Goal: Task Accomplishment & Management: Complete application form

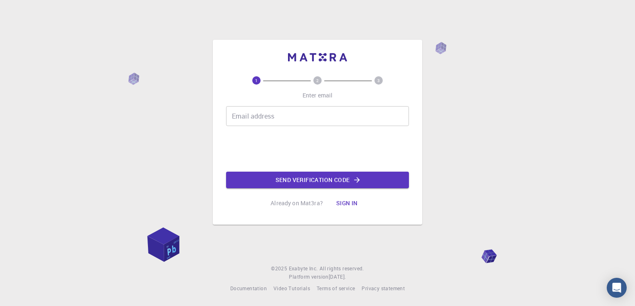
click at [231, 115] on input "Email address" at bounding box center [317, 116] width 183 height 20
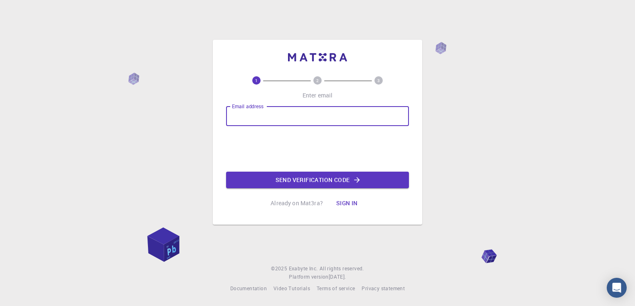
type input "[EMAIL_ADDRESS][DOMAIN_NAME]"
click at [309, 179] on button "Send verification code" at bounding box center [317, 180] width 183 height 17
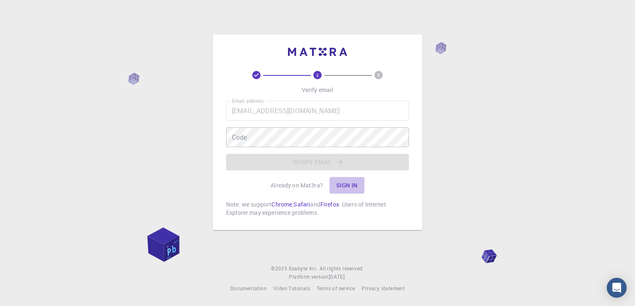
click at [348, 185] on button "Sign in" at bounding box center [346, 185] width 35 height 17
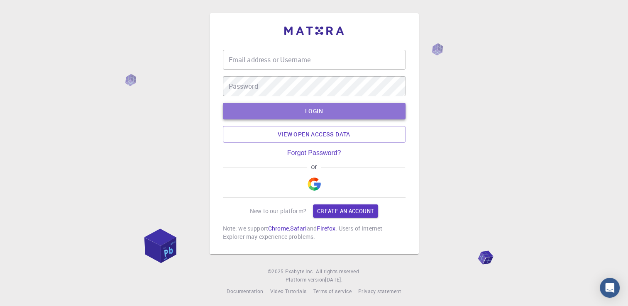
click at [312, 111] on button "LOGIN" at bounding box center [314, 111] width 183 height 17
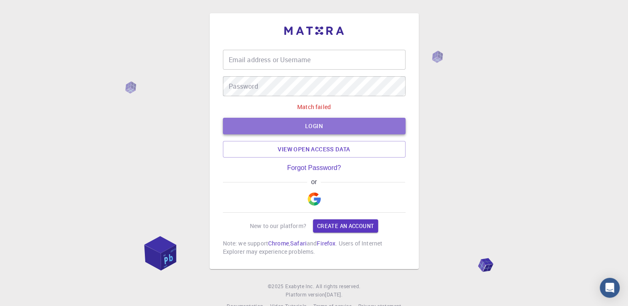
click at [312, 128] on button "LOGIN" at bounding box center [314, 126] width 183 height 17
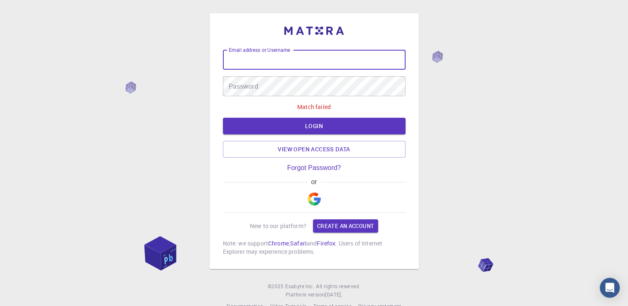
click at [233, 58] on input "Email address or Username" at bounding box center [314, 60] width 183 height 20
type input "[EMAIL_ADDRESS][DOMAIN_NAME]"
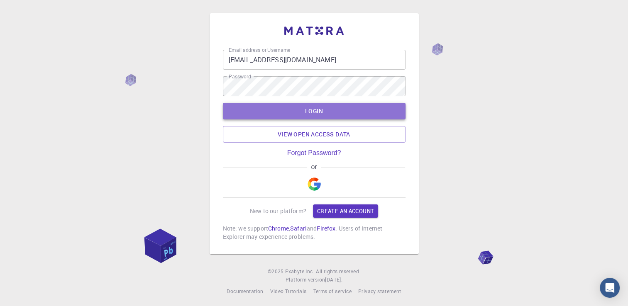
click at [315, 108] on button "LOGIN" at bounding box center [314, 111] width 183 height 17
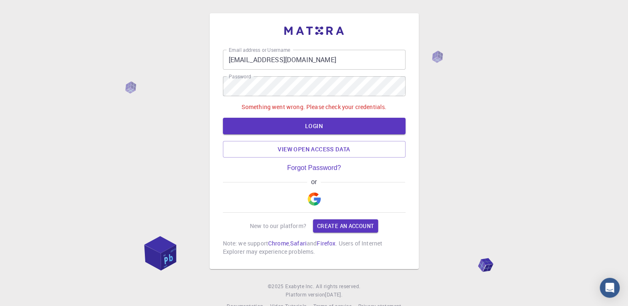
click at [341, 226] on link "Create an account" at bounding box center [345, 226] width 65 height 13
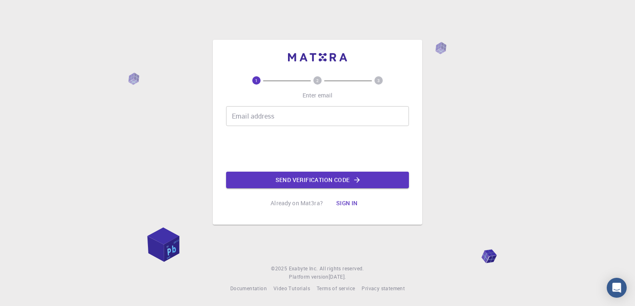
click at [346, 205] on button "Sign in" at bounding box center [346, 203] width 35 height 17
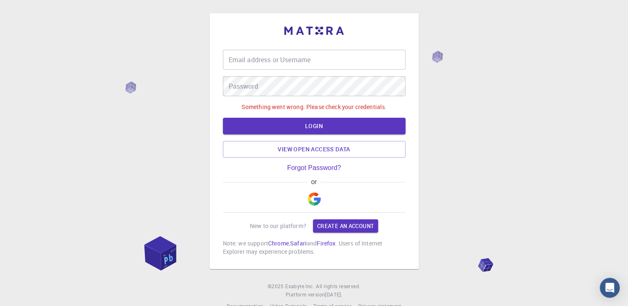
type input "[EMAIL_ADDRESS][DOMAIN_NAME]"
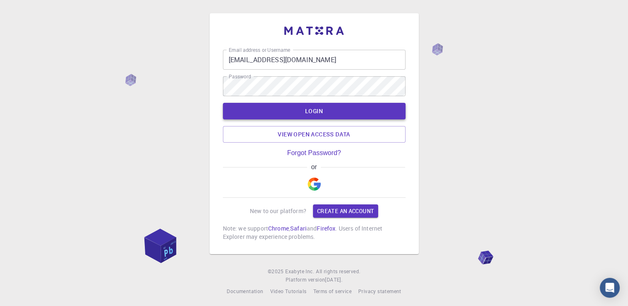
click at [311, 111] on button "LOGIN" at bounding box center [314, 111] width 183 height 17
